Goal: Task Accomplishment & Management: Use online tool/utility

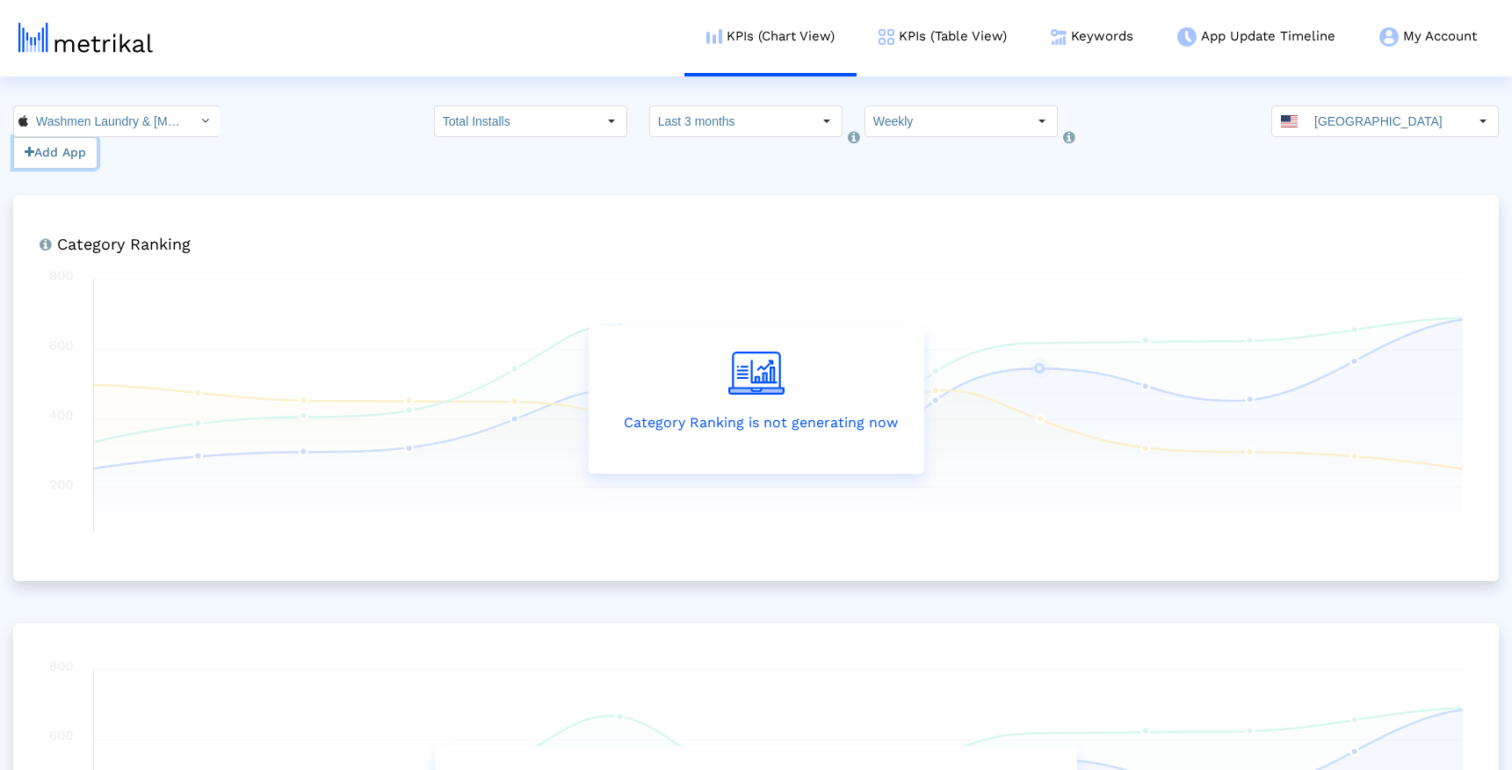
click at [41, 155] on button "Add App" at bounding box center [55, 153] width 84 height 32
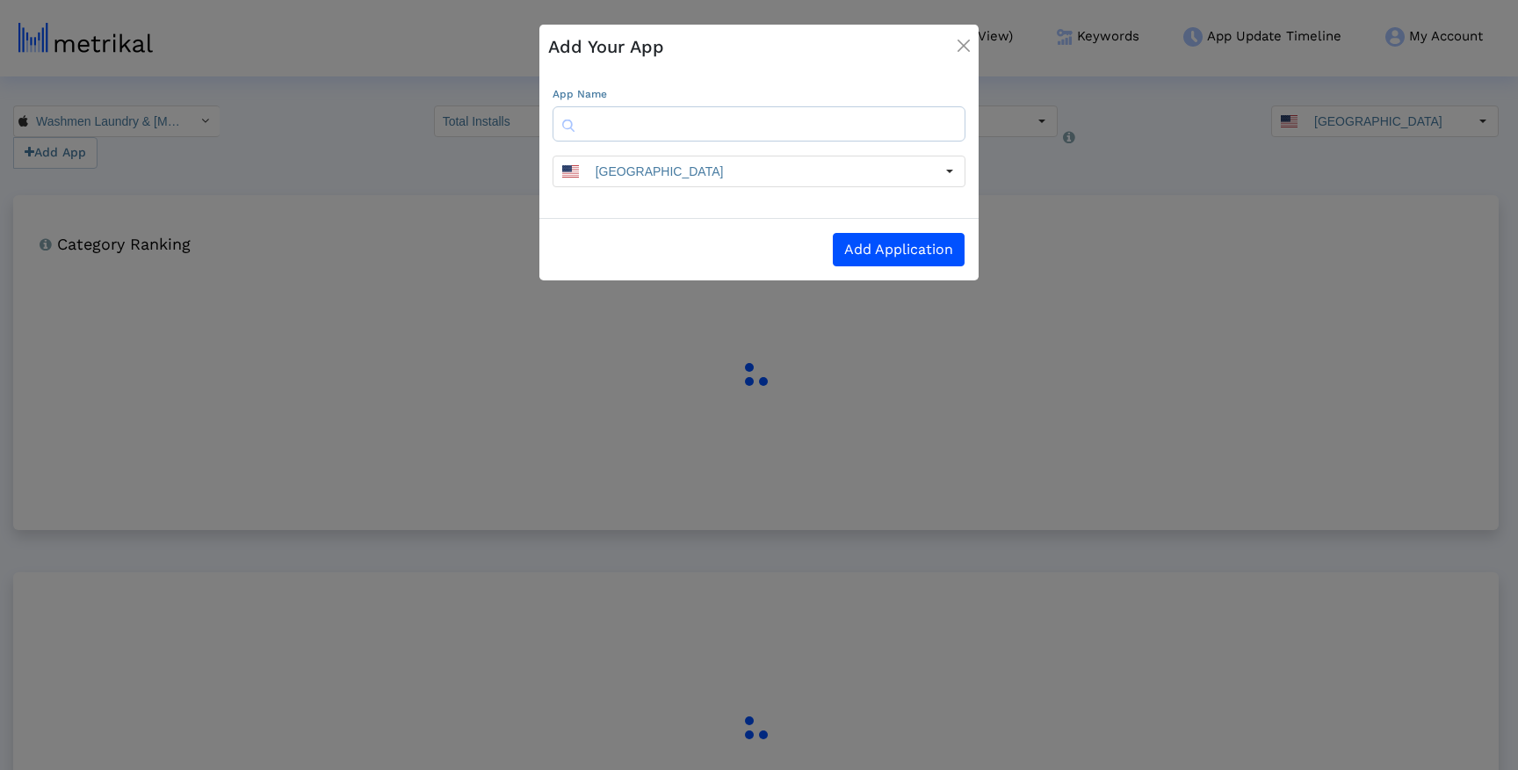
click at [737, 110] on input "text" at bounding box center [759, 123] width 413 height 35
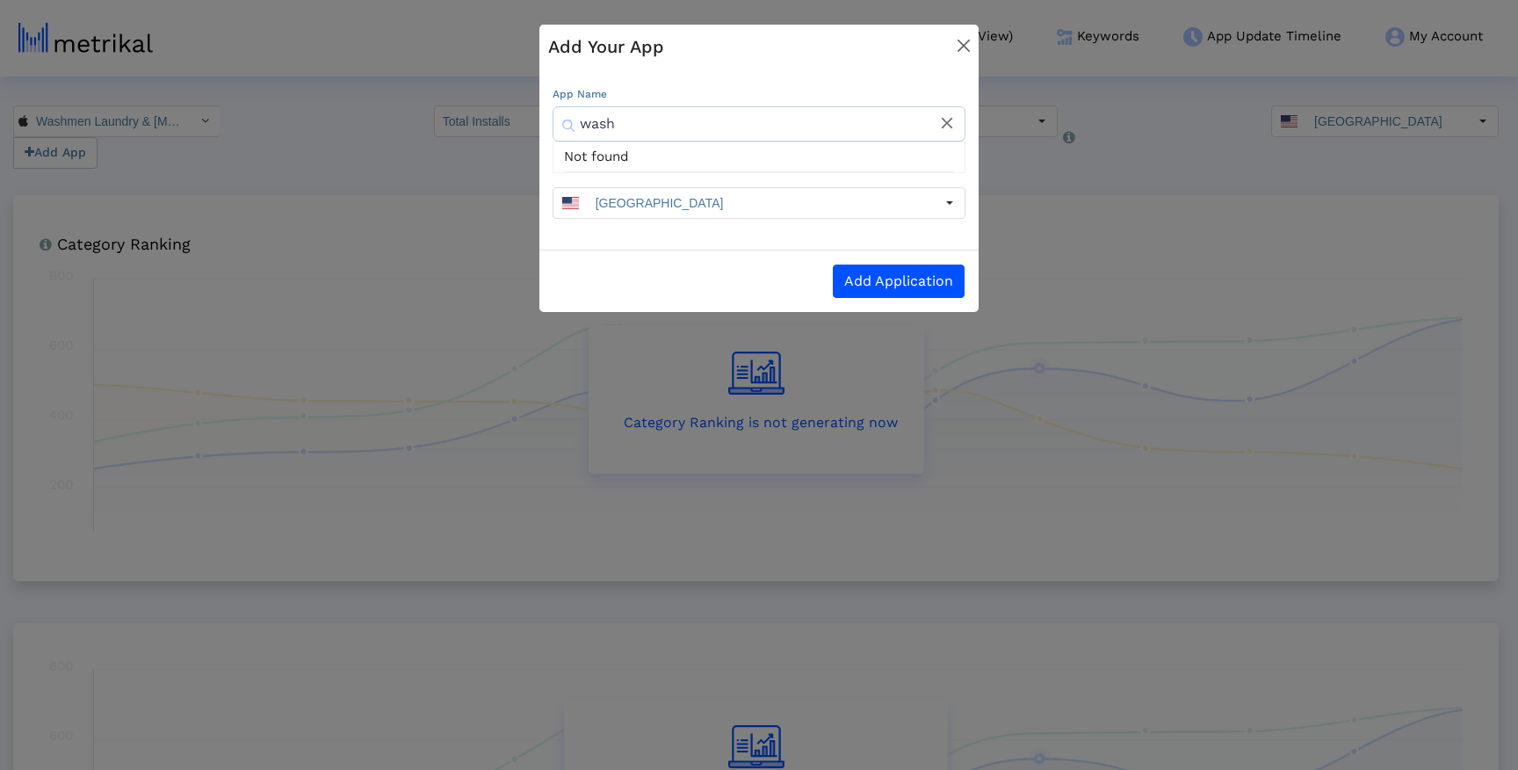
type input "wash"
click at [965, 47] on img "Close" at bounding box center [964, 46] width 12 height 12
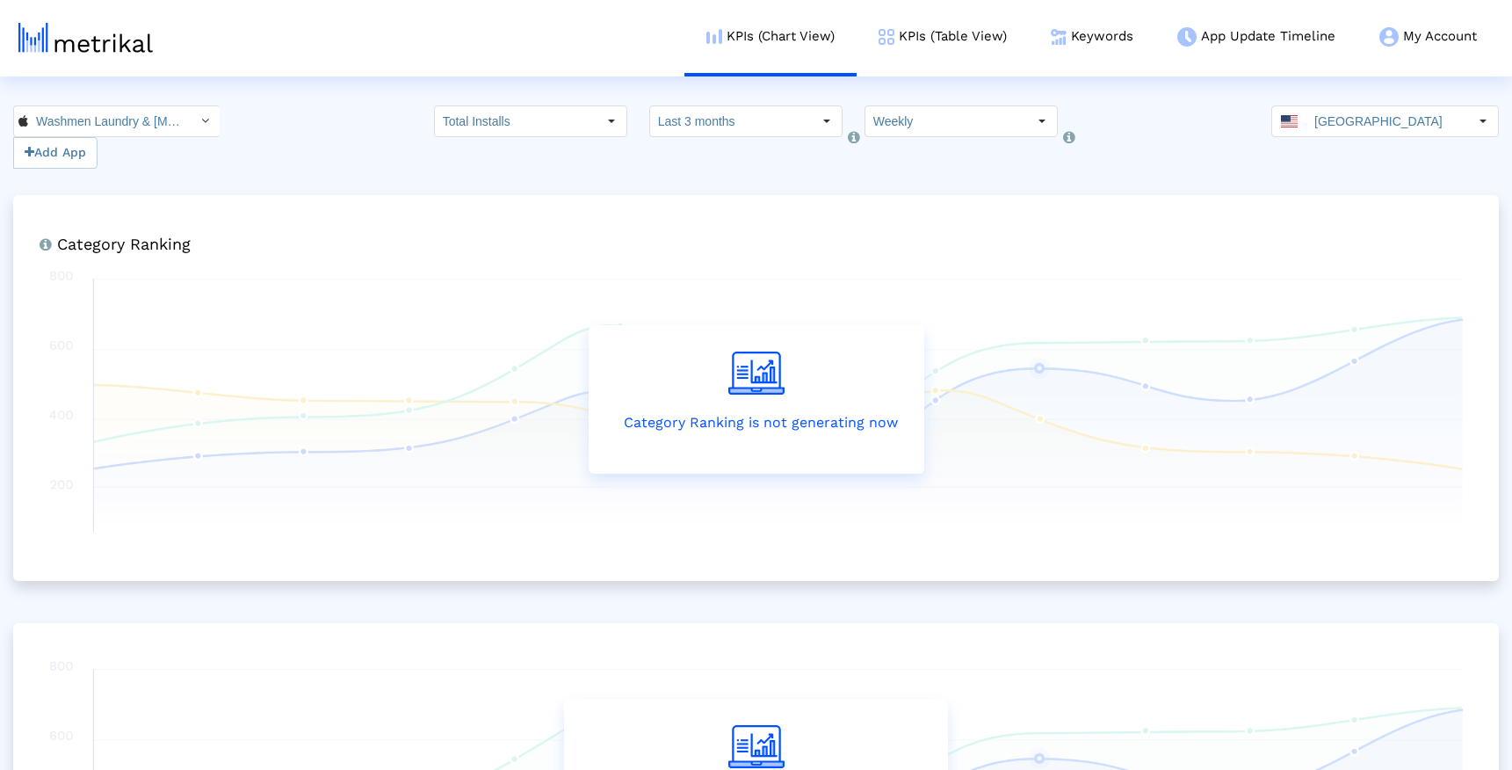
click at [1078, 80] on html "KPIs (Chart View) KPIs (Table View) Keywords App Update Timeline My Account Key…" at bounding box center [756, 506] width 1512 height 1013
click at [78, 164] on button "Add App" at bounding box center [55, 153] width 84 height 32
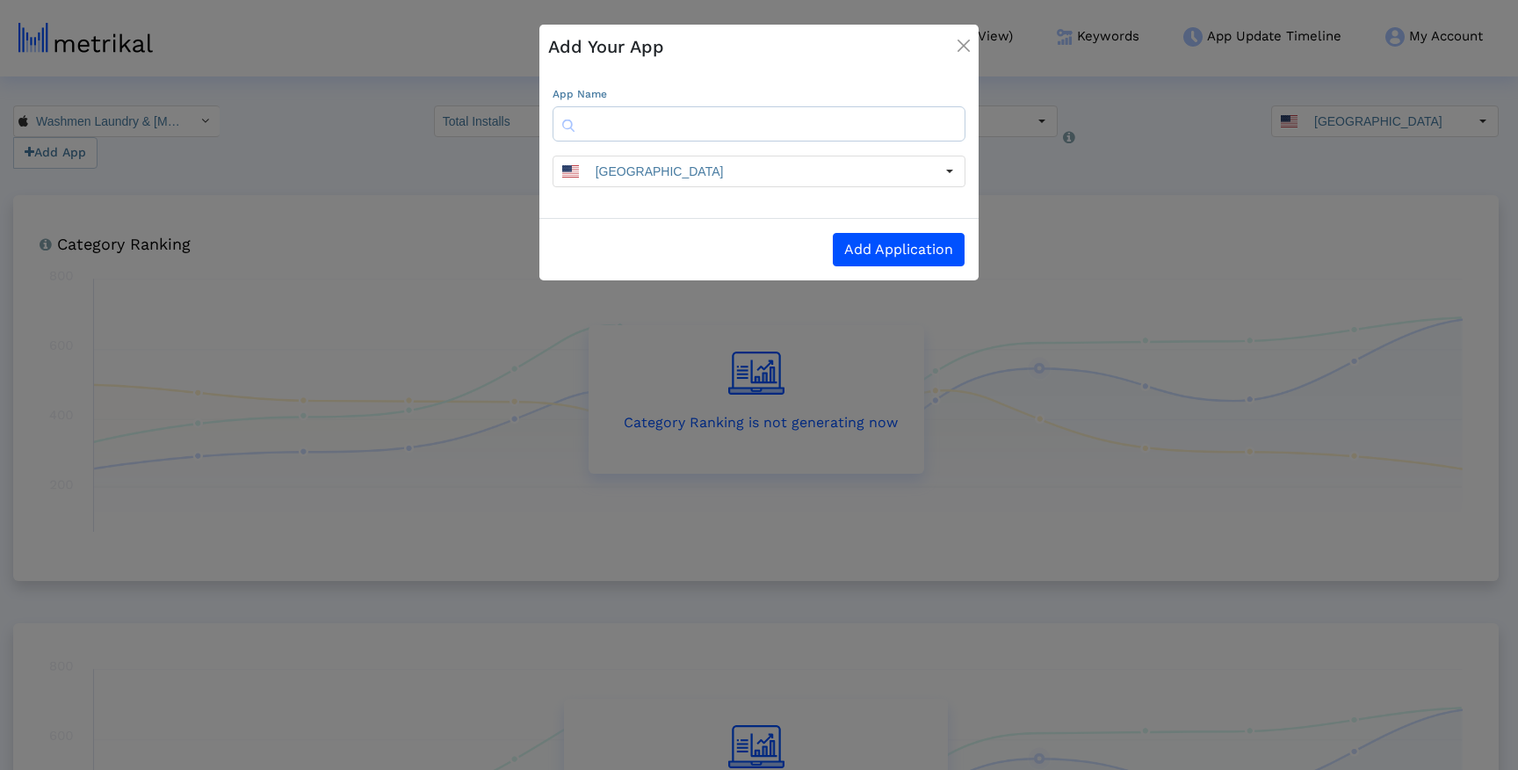
click at [715, 110] on input "text" at bounding box center [759, 123] width 413 height 35
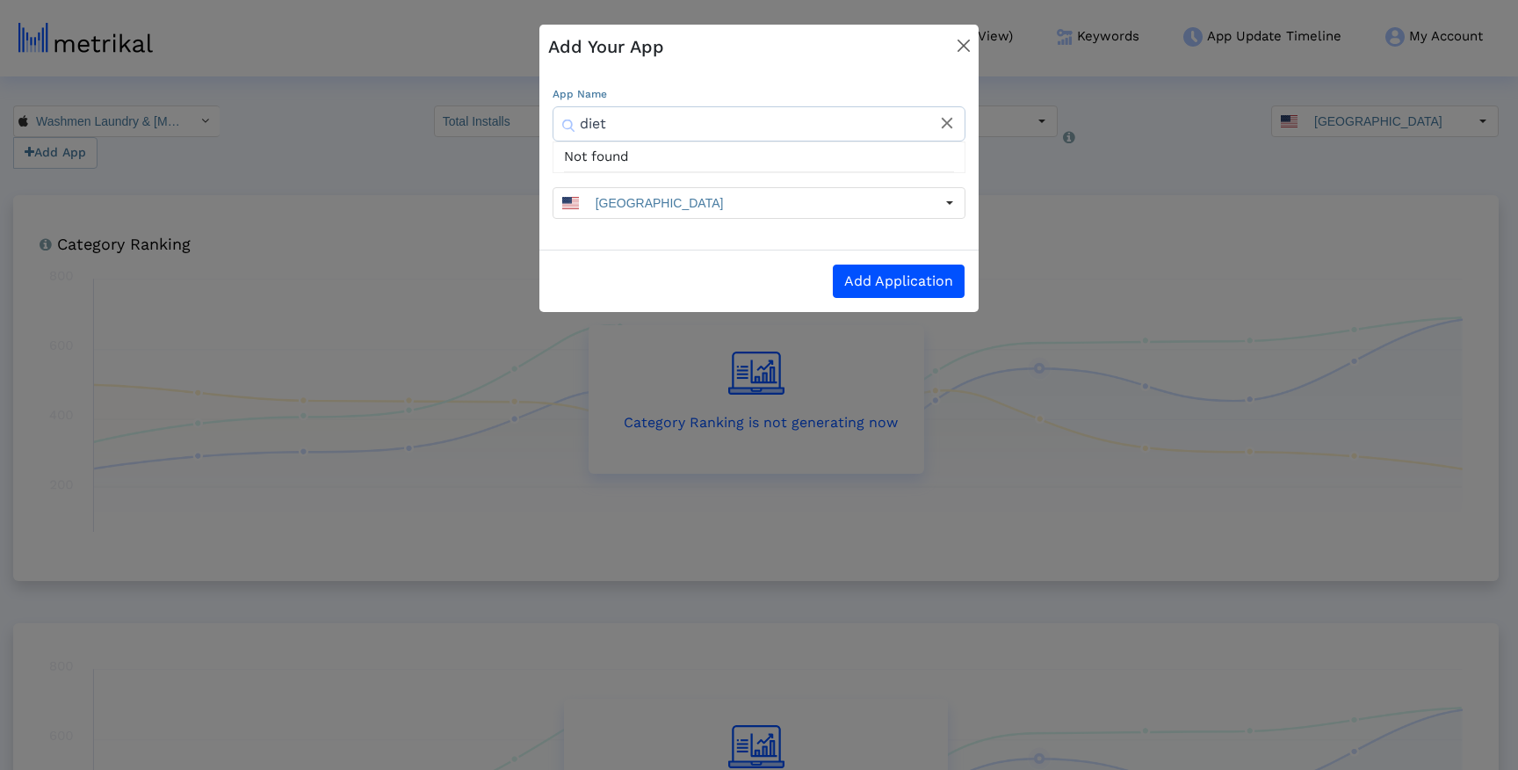
type input "diet"
click at [963, 43] on img "Close" at bounding box center [964, 46] width 12 height 12
